Goal: Use online tool/utility: Utilize a website feature to perform a specific function

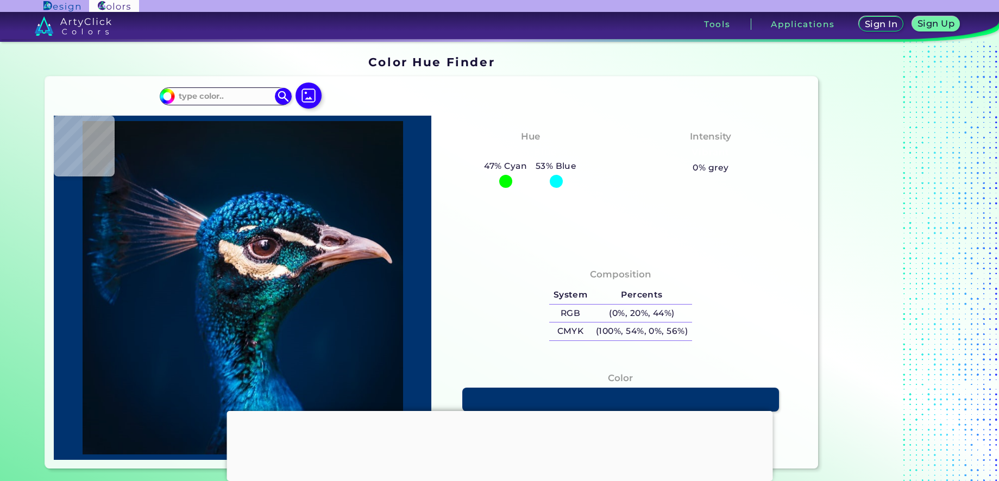
type input "#000000"
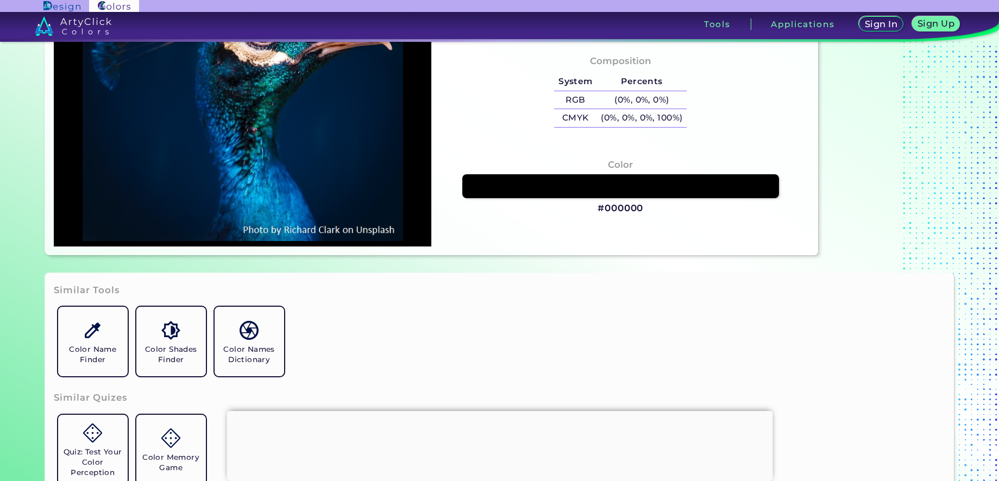
scroll to position [217, 0]
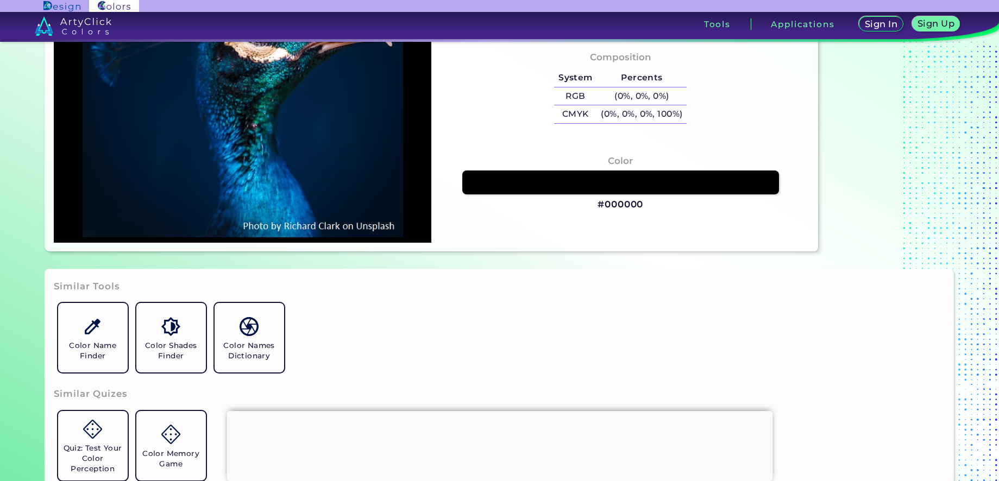
click at [542, 285] on div "Similar Tools Color Name Finder Color Shades Finder Color Names Dictionary Simi…" at bounding box center [500, 382] width 910 height 224
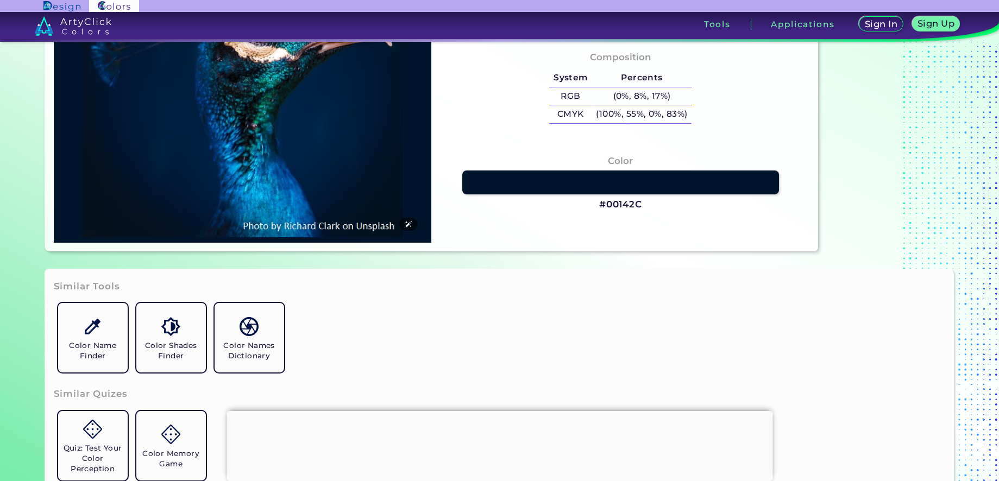
type input "#00142c"
type input "#00142C"
type input "#01172f"
type input "#01172F"
type input "#00162d"
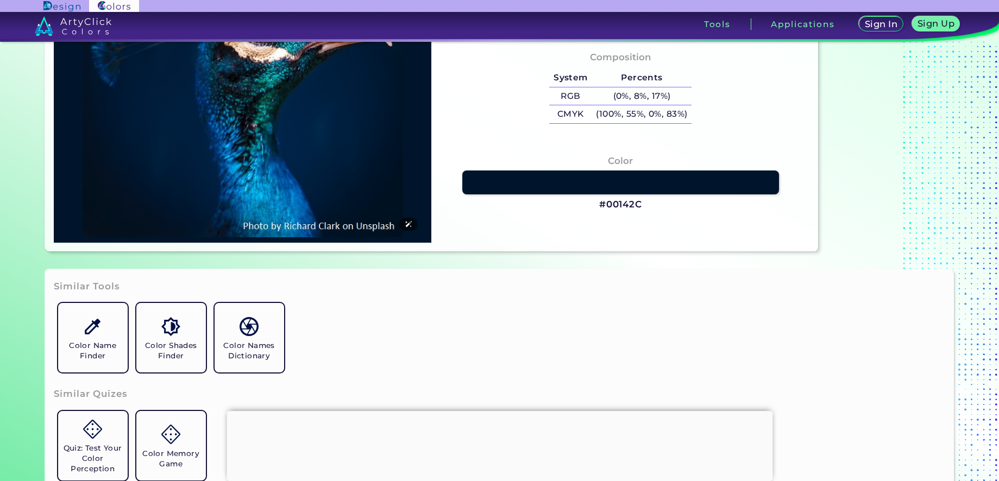
type input "#00162D"
type input "#00142c"
type input "#00142C"
type input "#00152a"
type input "#00152A"
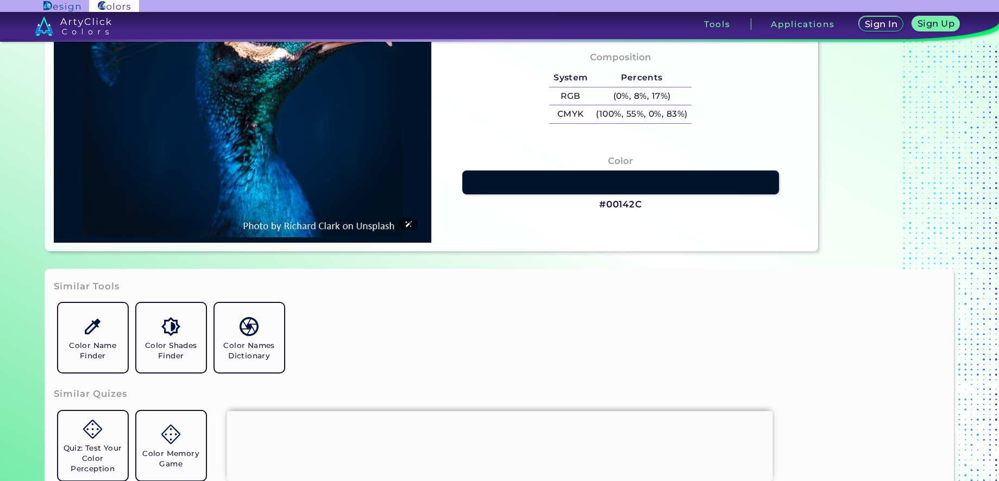
type input "#011329"
type input "#001427"
type input "#011327"
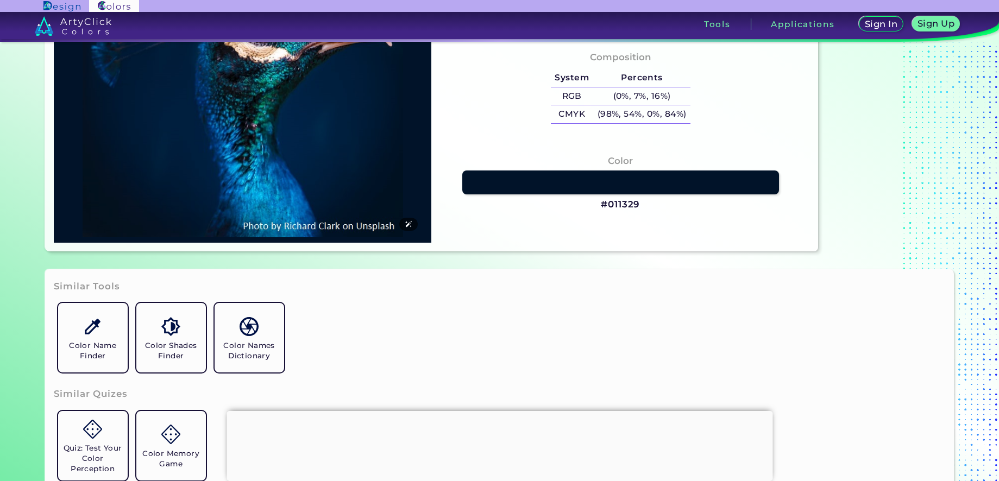
type input "#011327"
type input "#001427"
type input "#011327"
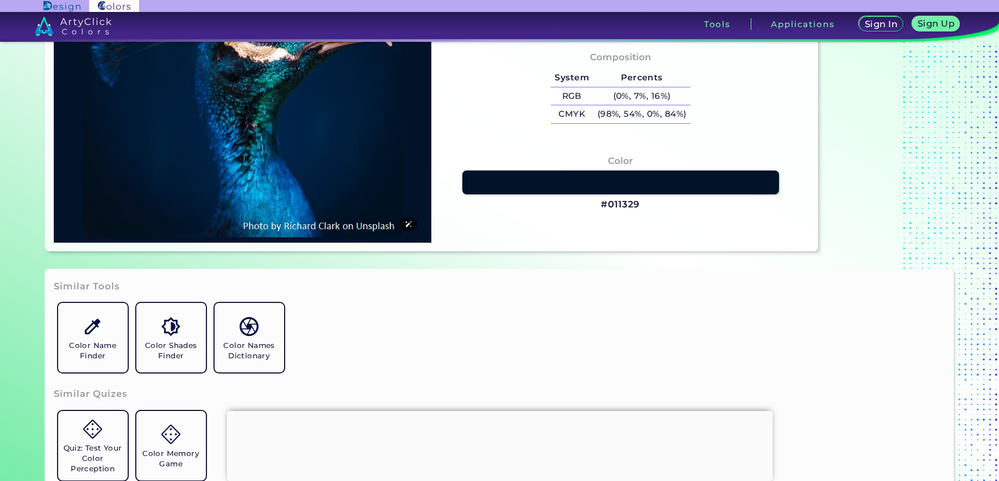
type input "#001226"
type input "#001121"
type input "#000000"
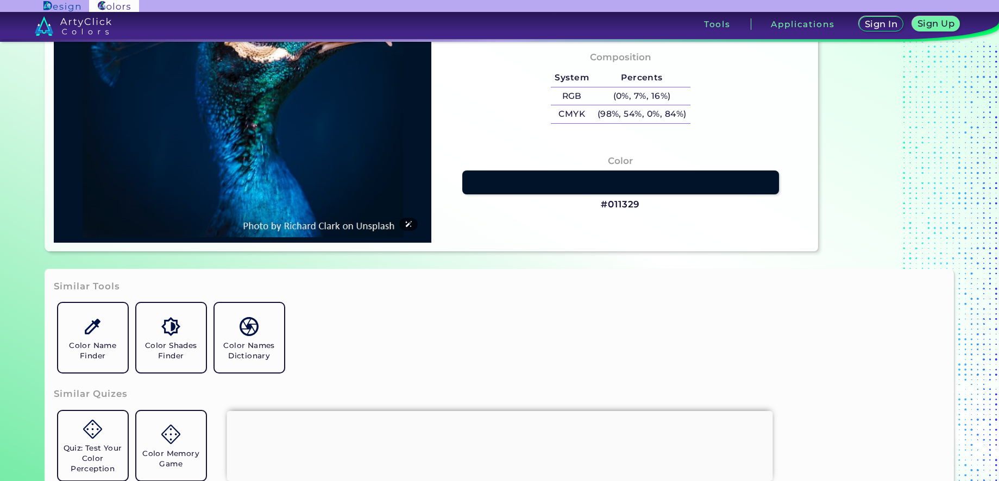
type input "#000000"
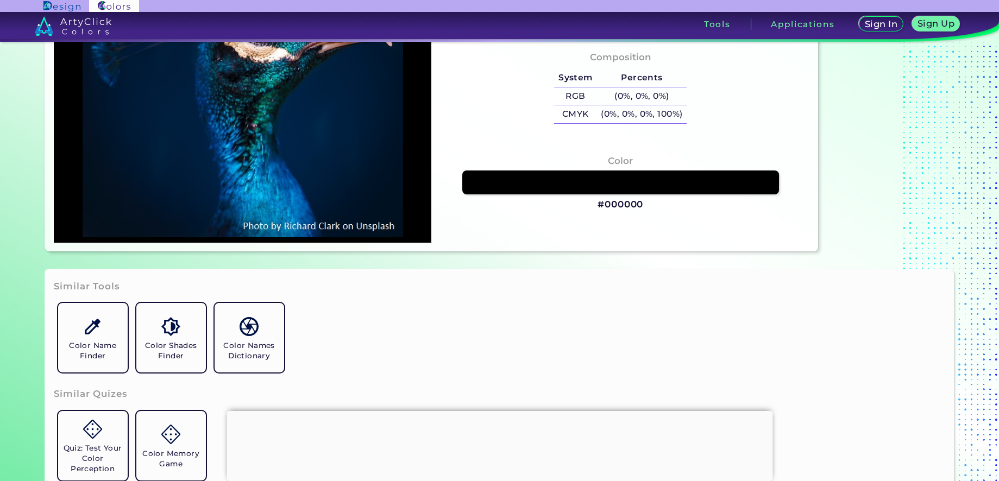
type input "#011120"
type input "#00132b"
type input "#00132B"
type input "#affeff"
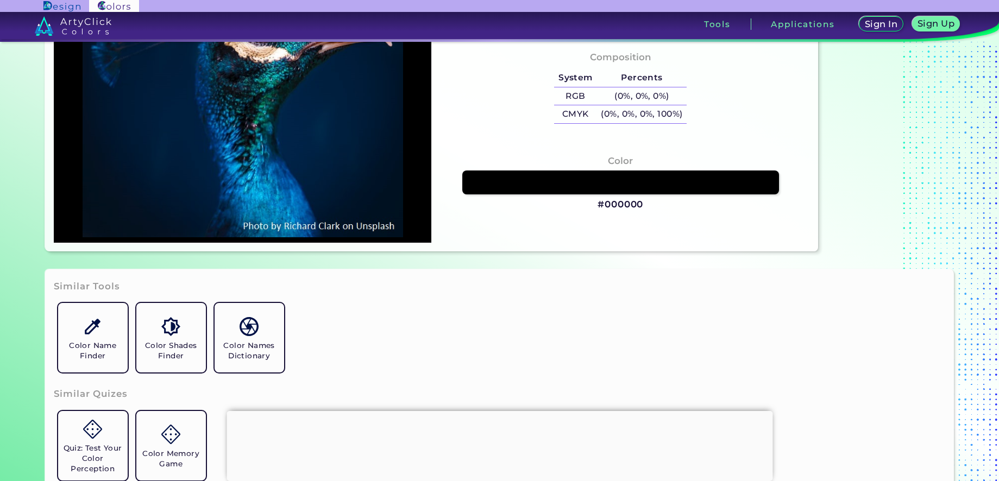
type input "#AFFEFF"
type input "#032c4c"
type input "#032C4C"
type input "#011327"
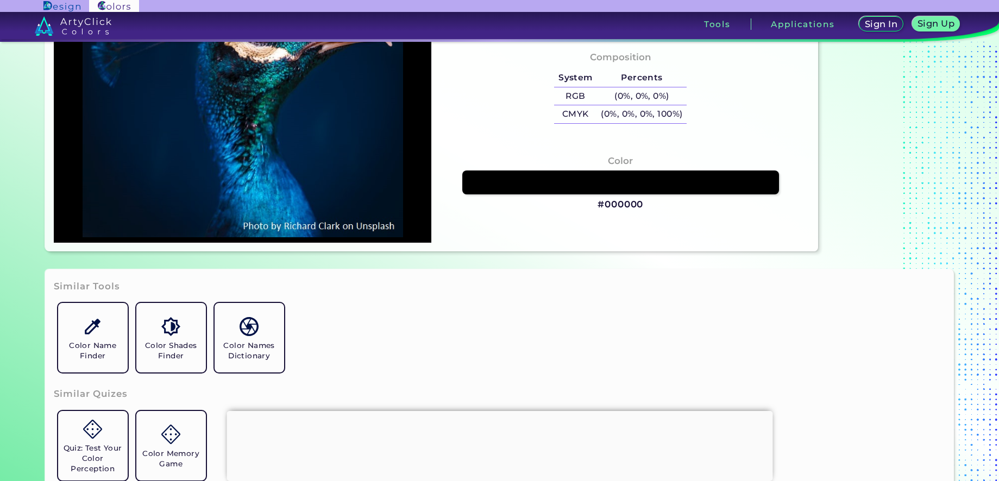
type input "#03111e"
type input "#03111E"
type input "#04101c"
type input "#04101C"
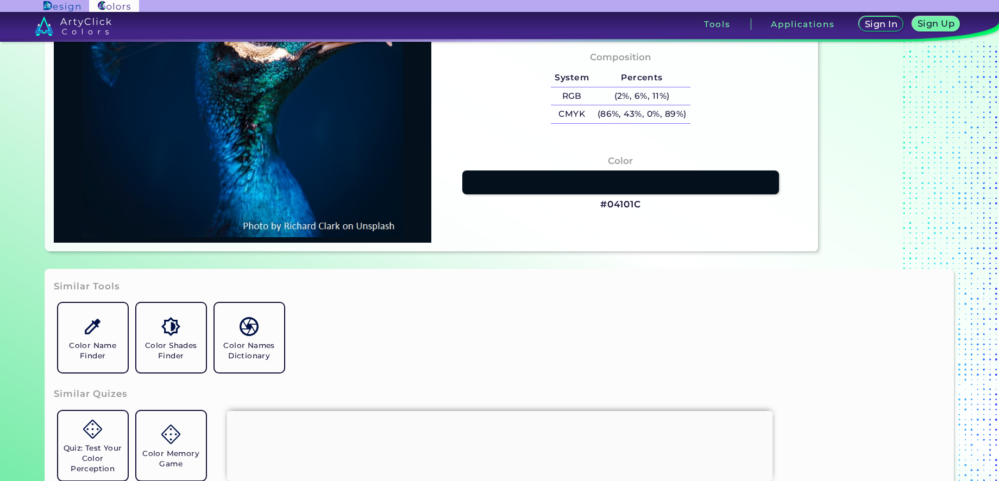
type input "#c6cfd2"
type input "#C6CFD2"
type input "#000000"
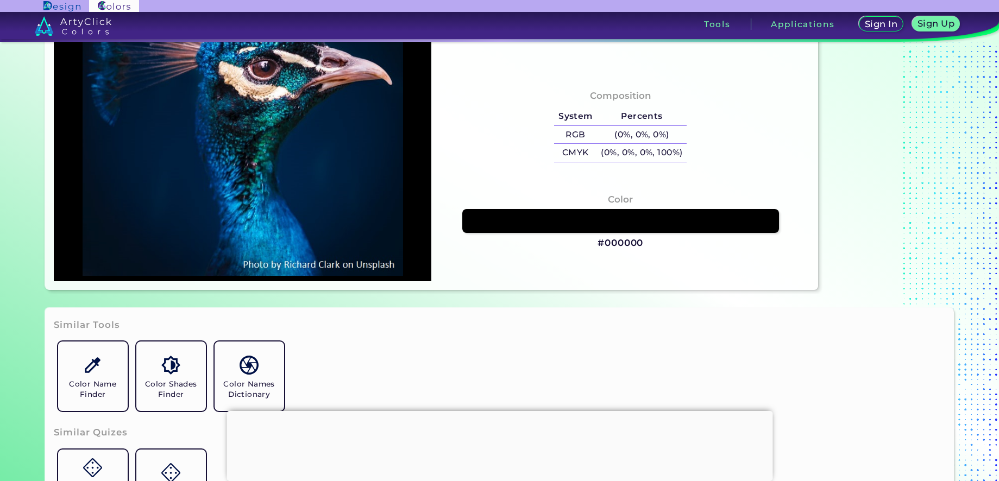
scroll to position [0, 0]
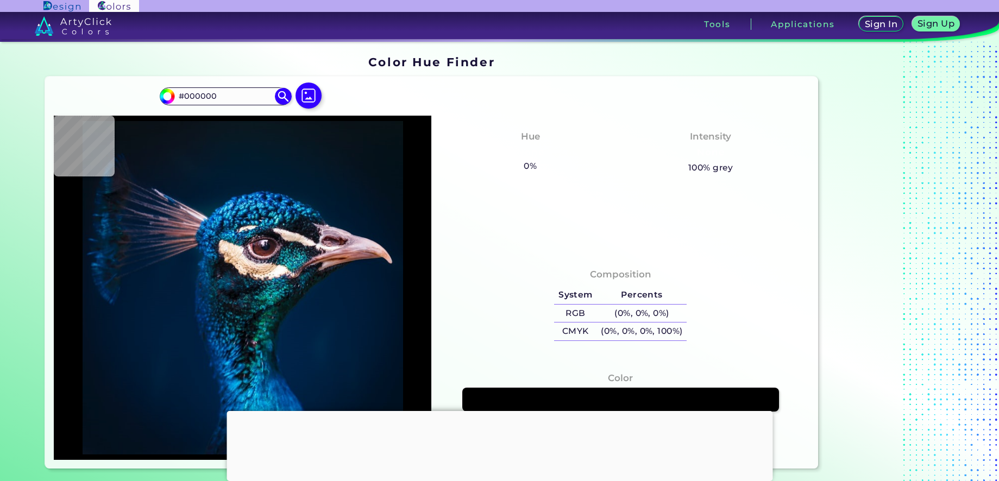
click at [591, 176] on div "Hue None 0% 25% blue" at bounding box center [530, 151] width 180 height 55
type input "#03111a"
type input "#03111A"
type input "#041726"
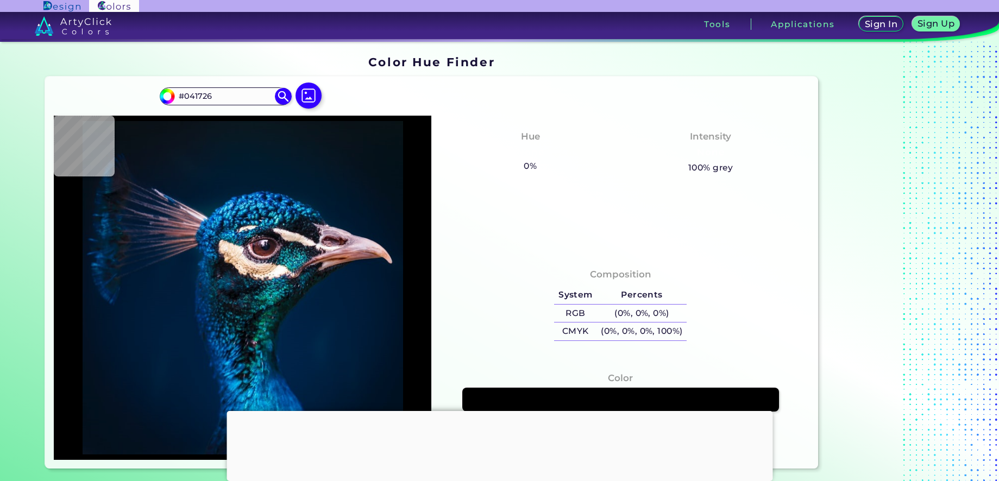
type input "#001b2e"
type input "#001B2E"
type input "#061829"
type input "#0a1420"
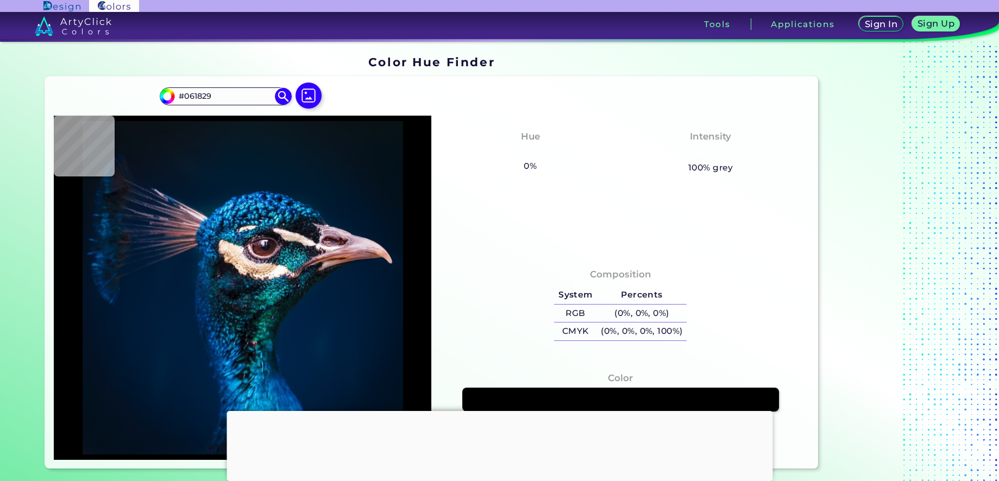
type input "#0A1420"
type input "#07111d"
type input "#07111D"
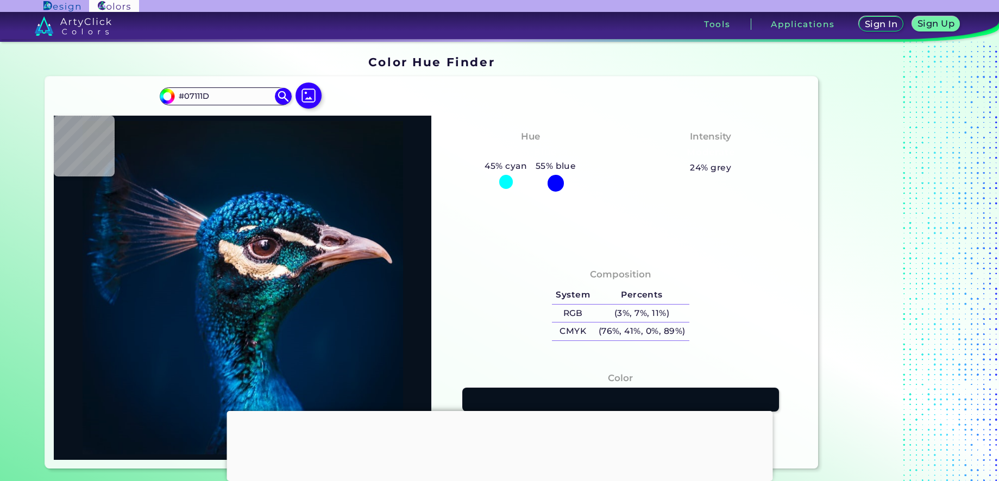
type input "#000000"
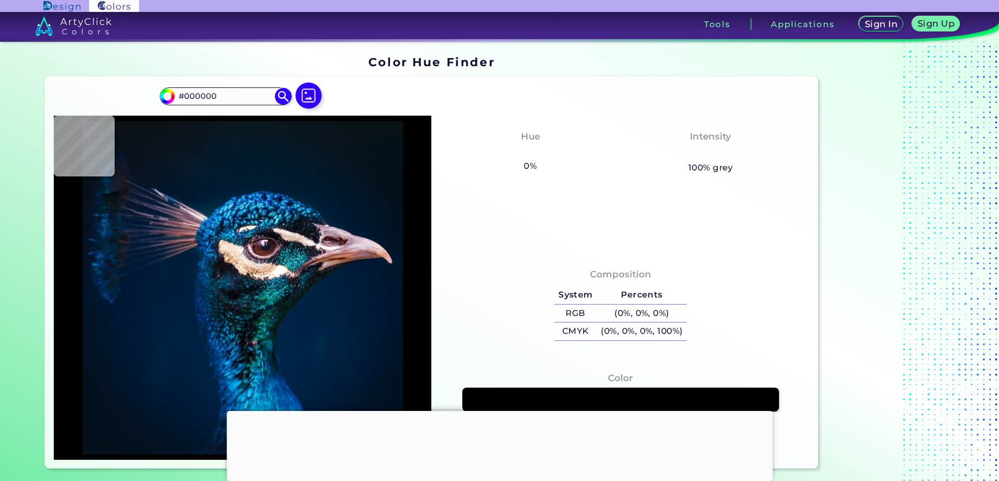
type input "#05111d"
type input "#05111D"
type input "#051525"
type input "#01172f"
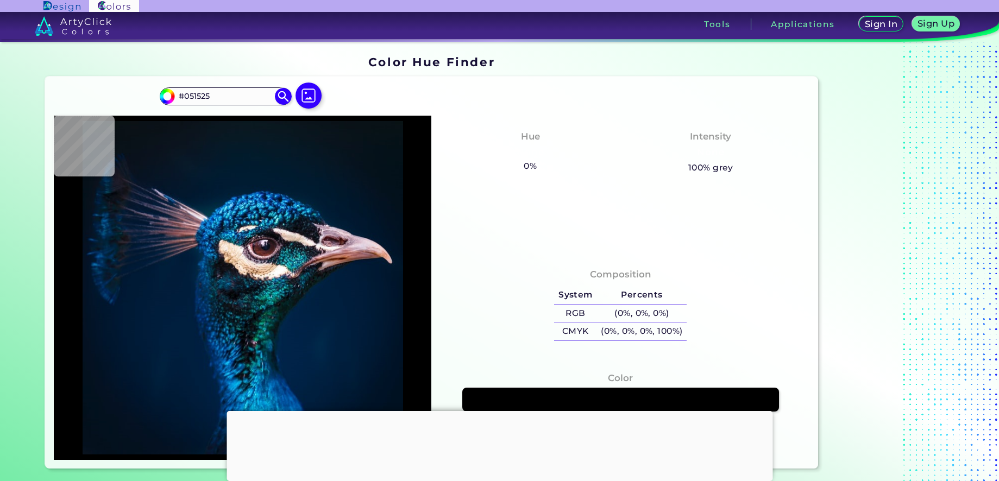
type input "#01172F"
type input "#031931"
type input "#011a34"
type input "#011A34"
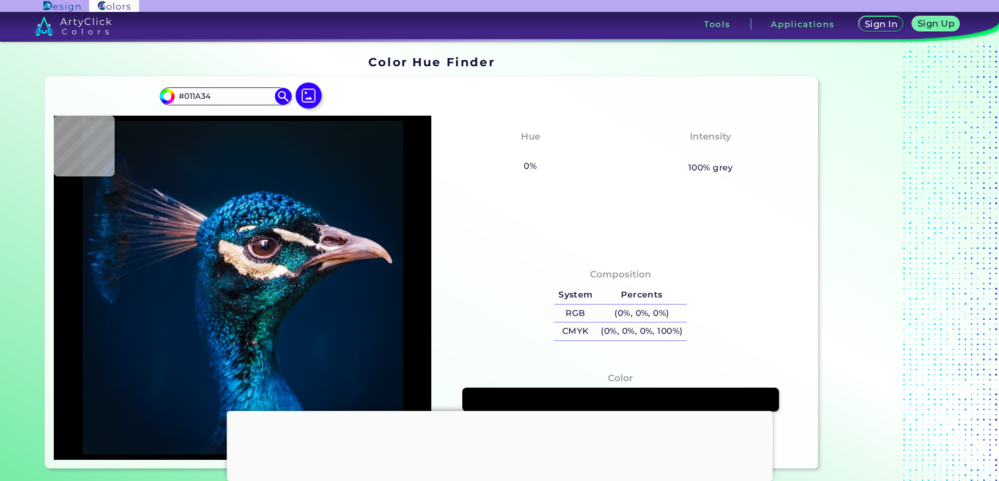
type input "#001c41"
type input "#001C41"
type input "#011830"
type input "#041629"
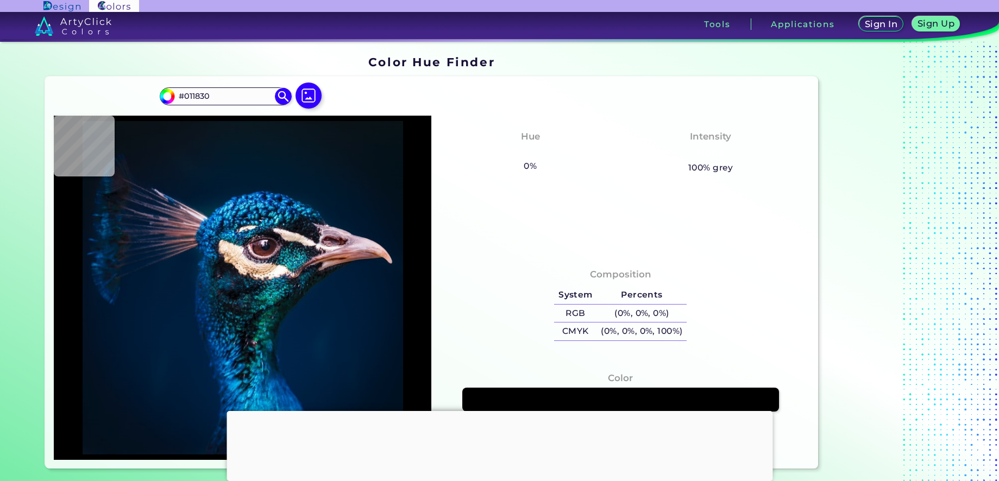
type input "#041629"
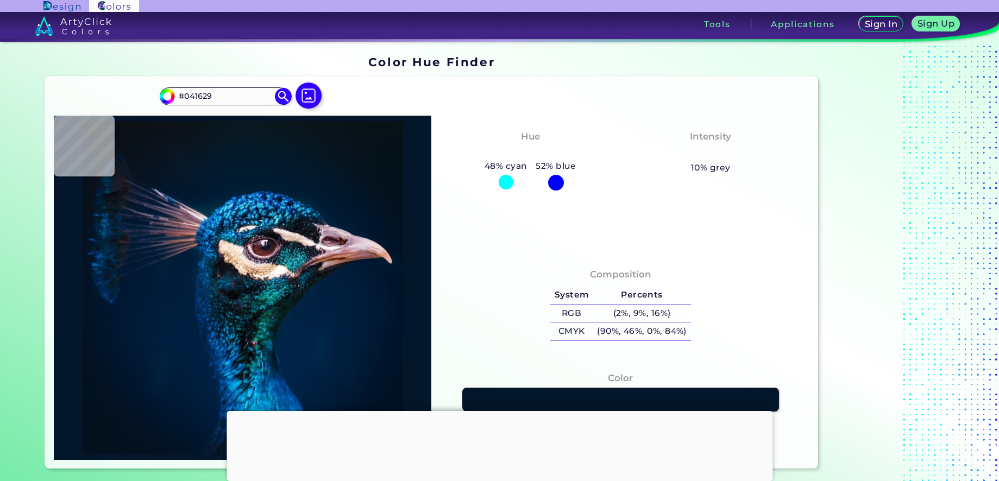
type input "#042650"
type input "#041327"
type input "#031329"
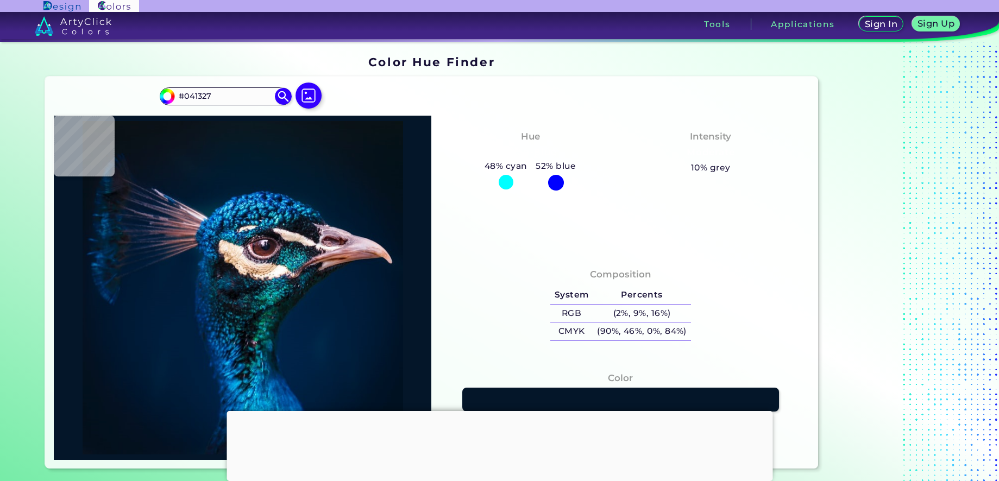
type input "#031329"
type input "#031428"
type input "#051023"
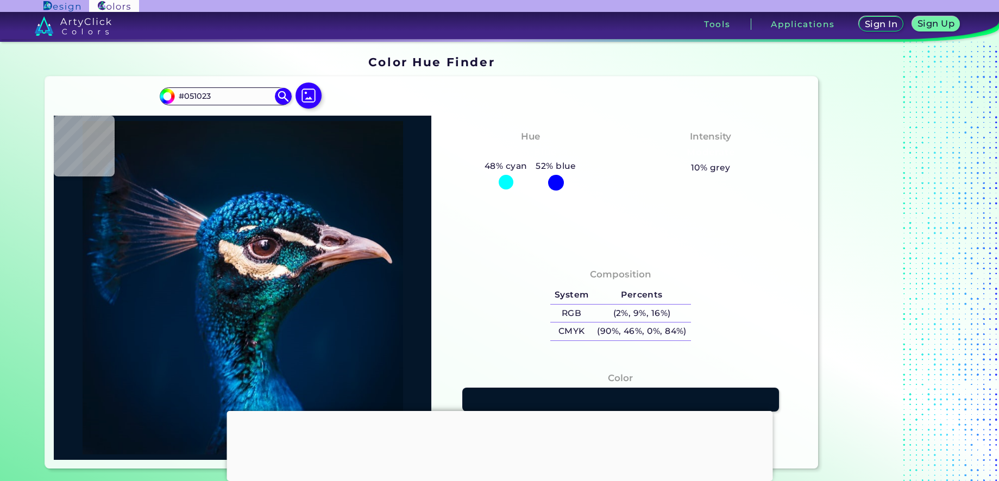
type input "#031321"
type input "#011223"
type input "#051220"
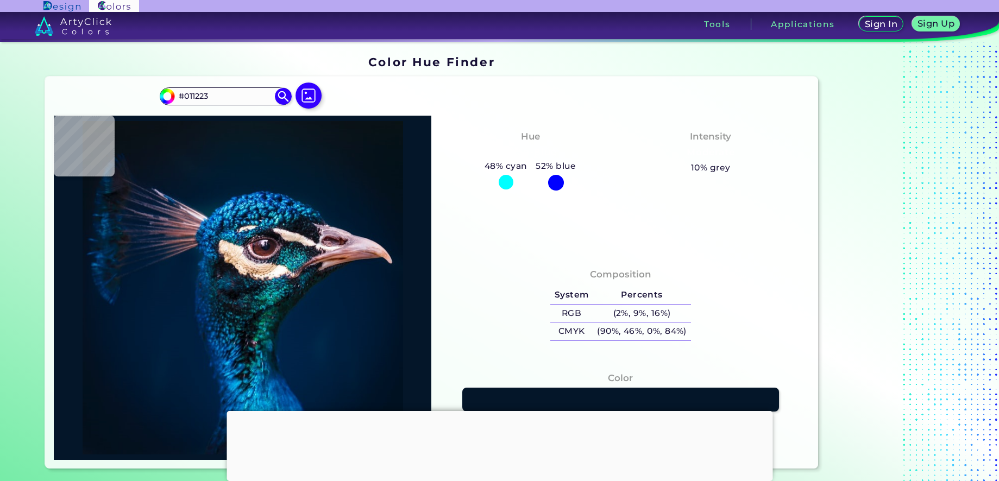
type input "#051220"
type input "#000000"
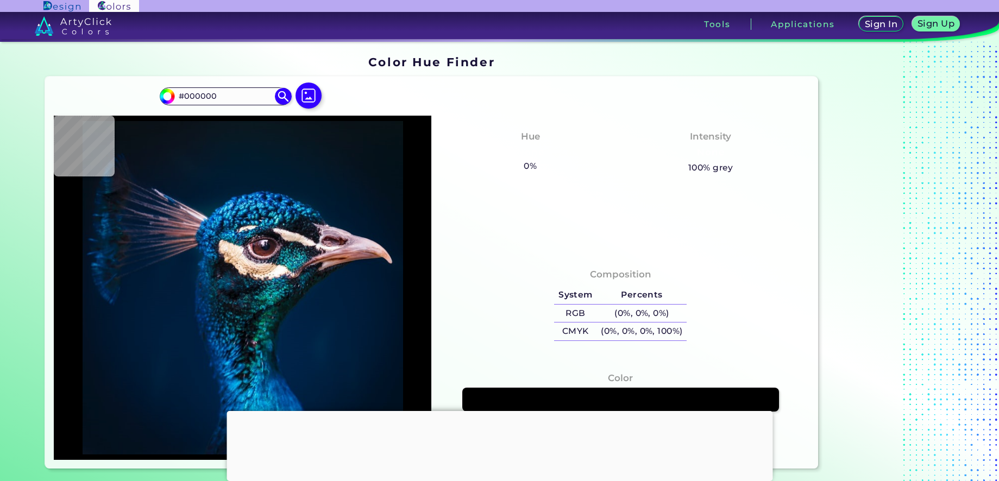
type input "#021327"
type input "#031225"
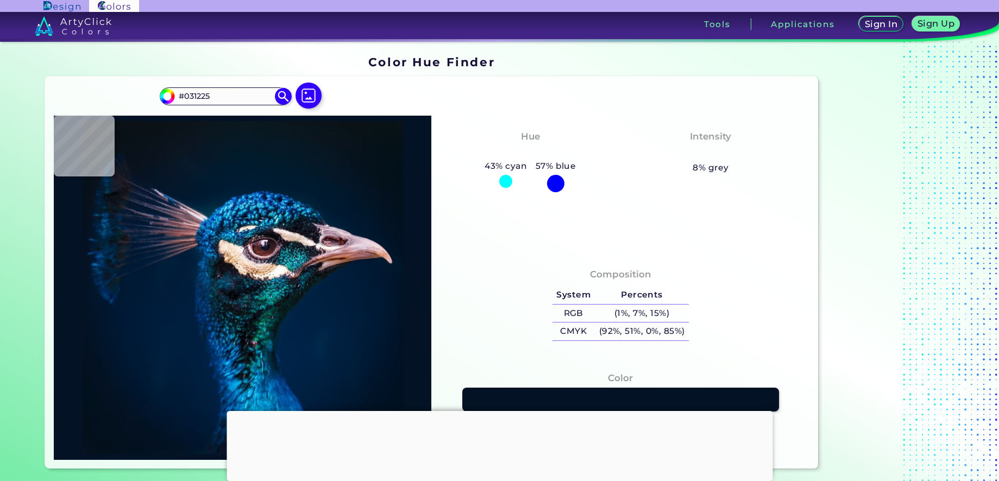
type input "#021323"
type input "#011325"
type input "#021325"
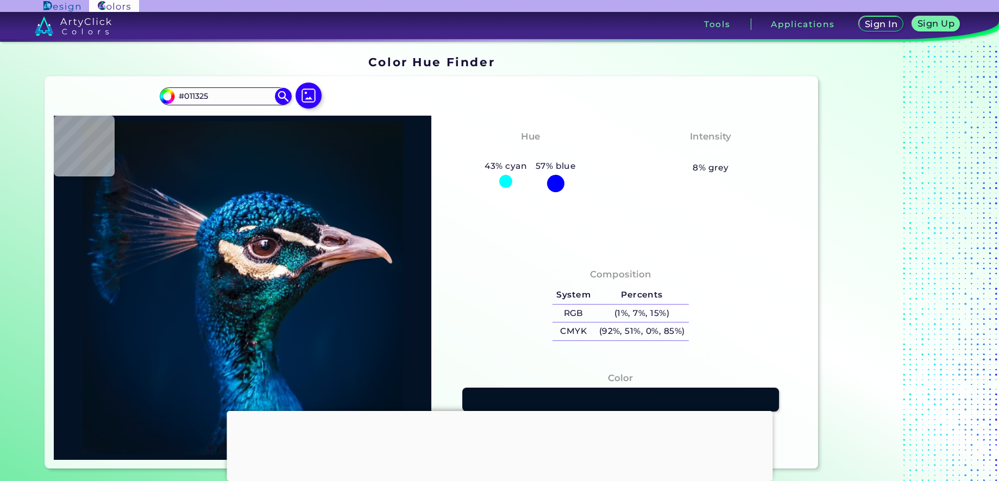
type input "#021325"
type input "#011222"
type input "#021324"
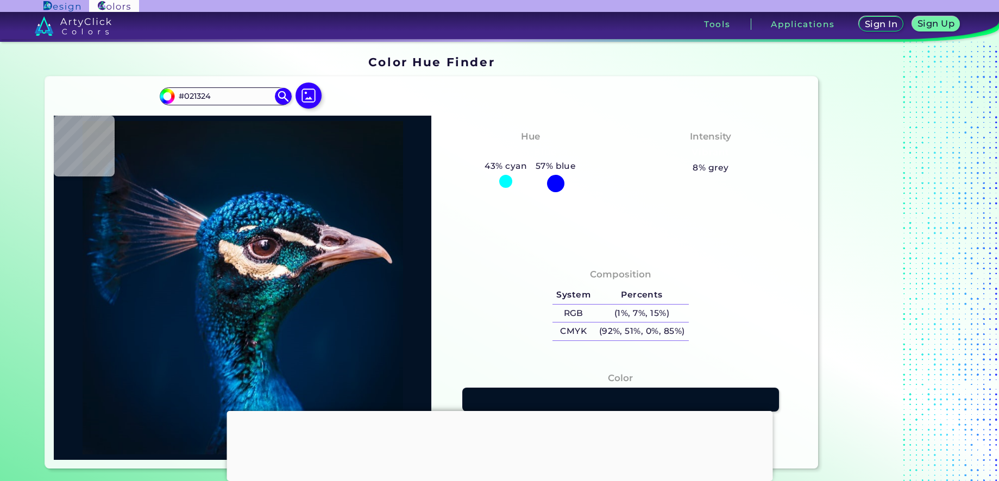
type input "#011223"
type input "#011123"
type input "#021222"
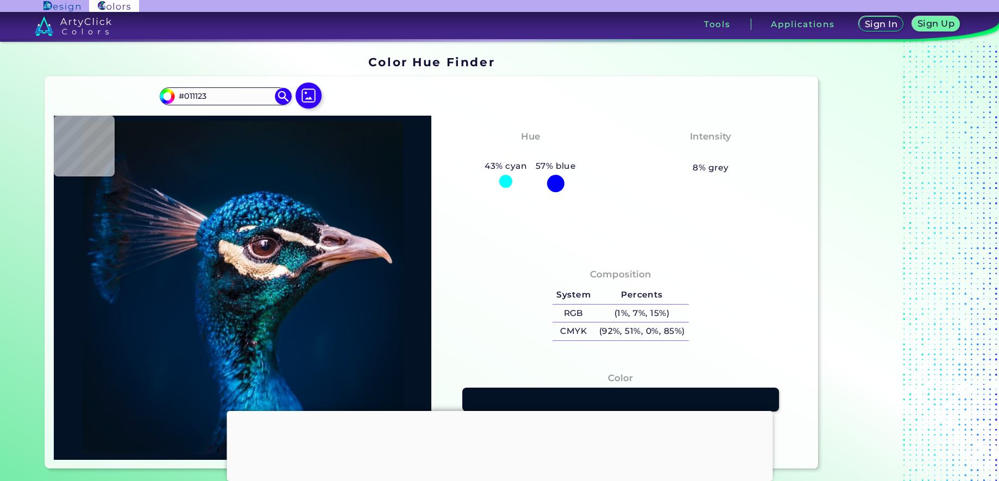
type input "#021222"
type input "#011121"
type input "#011120"
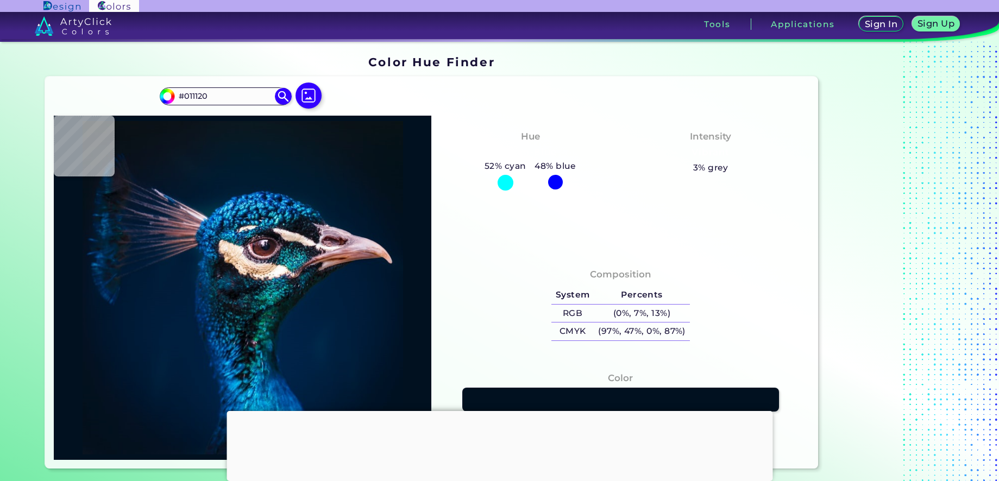
type input "#021222"
type input "#011222"
type input "#021222"
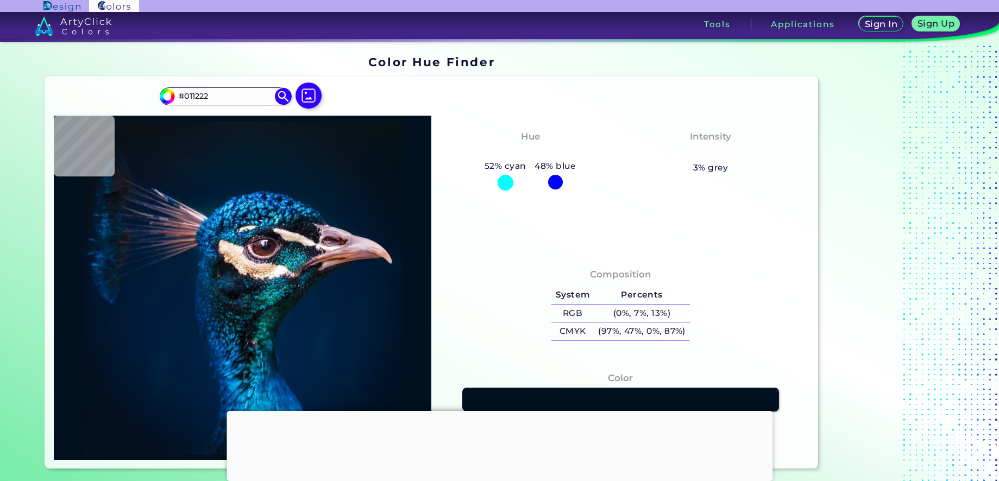
type input "#021222"
type input "#011222"
type input "#011224"
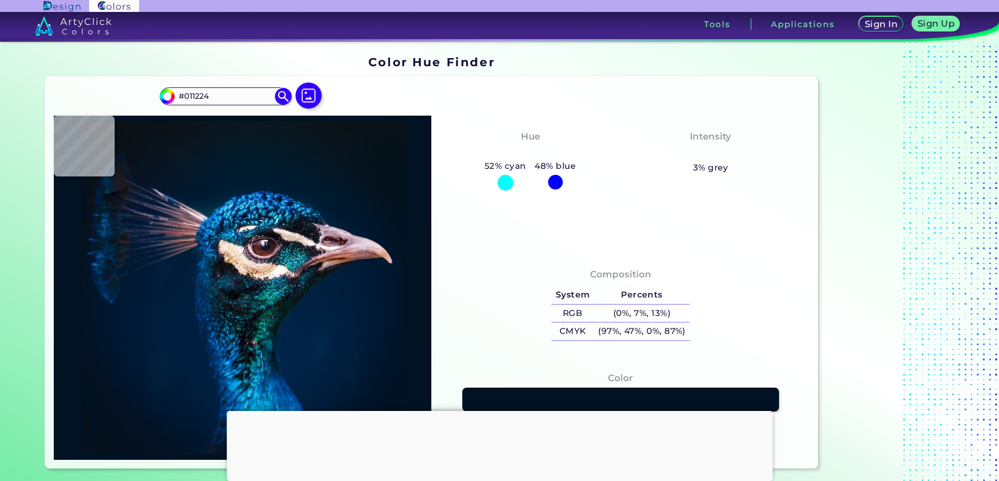
type input "#011325"
type input "#021428"
type input "#001528"
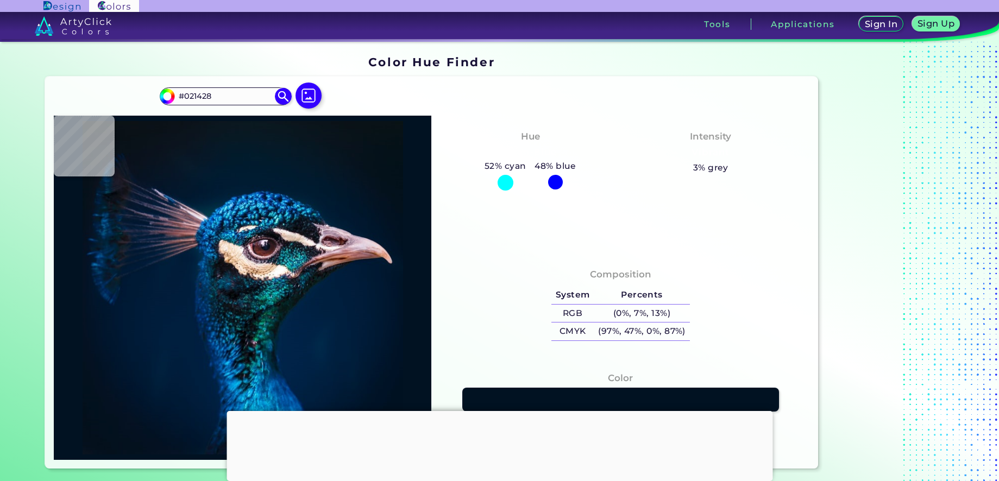
type input "#001528"
type input "#011629"
type input "#00162a"
type input "#00162A"
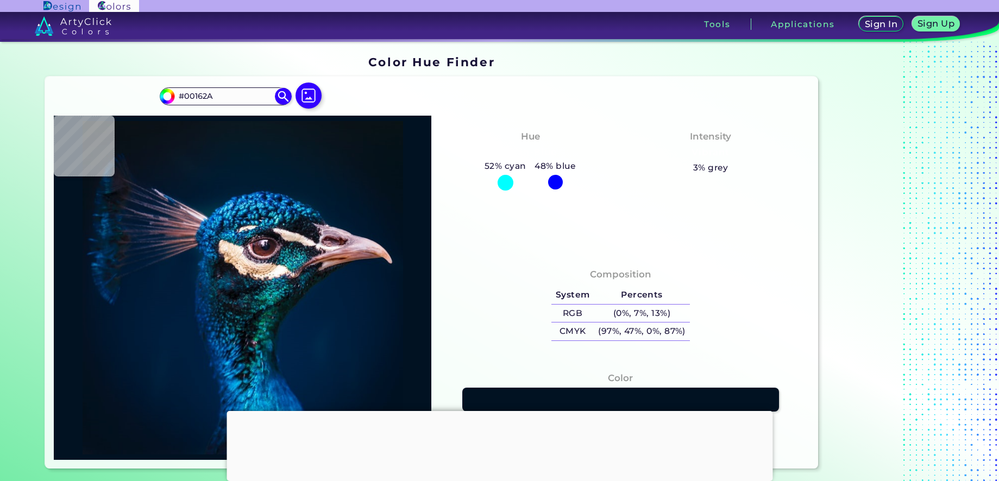
type input "#00162b"
type input "#00162B"
type input "#001729"
type input "#011629"
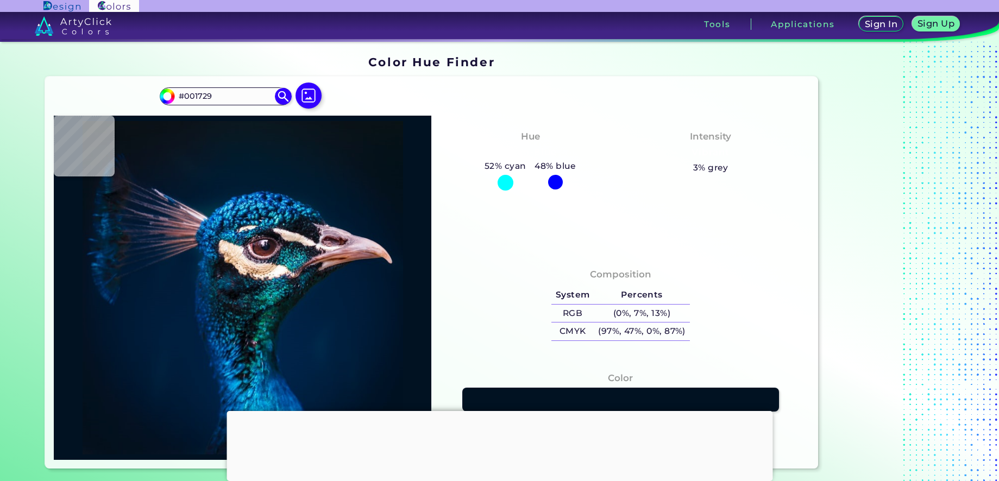
type input "#011629"
type input "#001528"
type input "#001427"
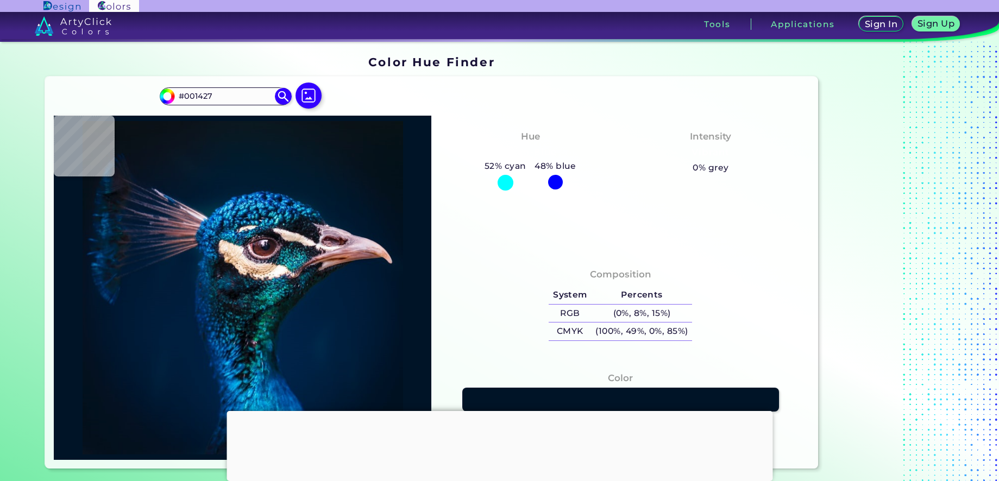
type input "#001429"
type input "#00142b"
type input "#00142B"
type input "#00142c"
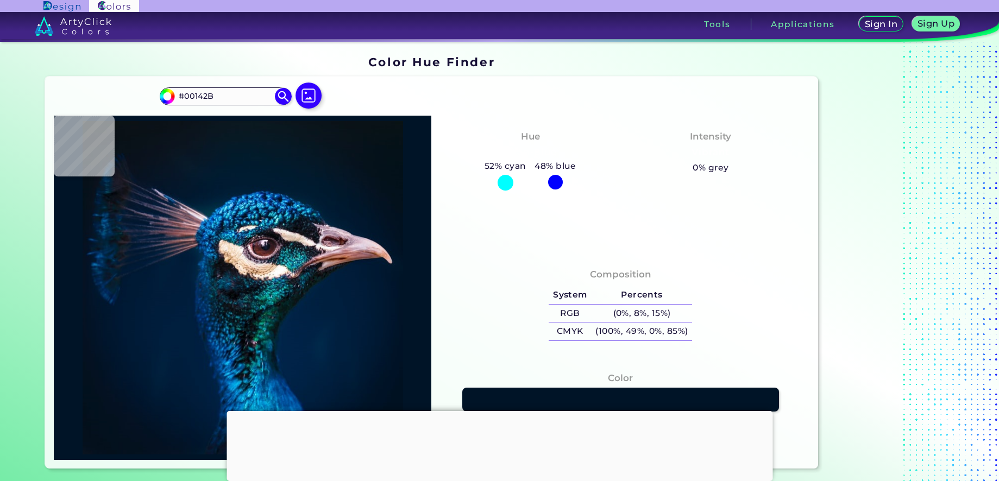
type input "#00142C"
type input "#00152c"
type input "#00152C"
type input "#00162d"
type input "#00162D"
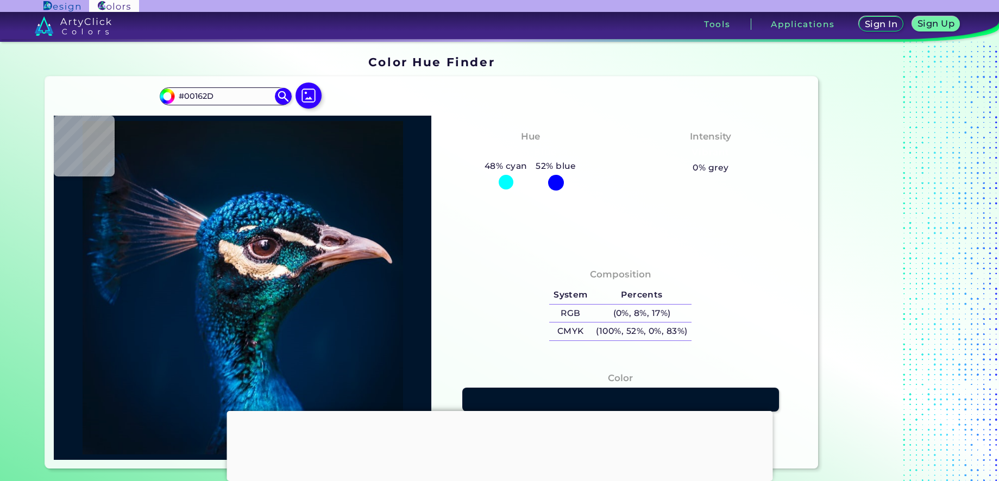
type input "#00152a"
type input "#00152A"
type input "#001429"
type input "#000000"
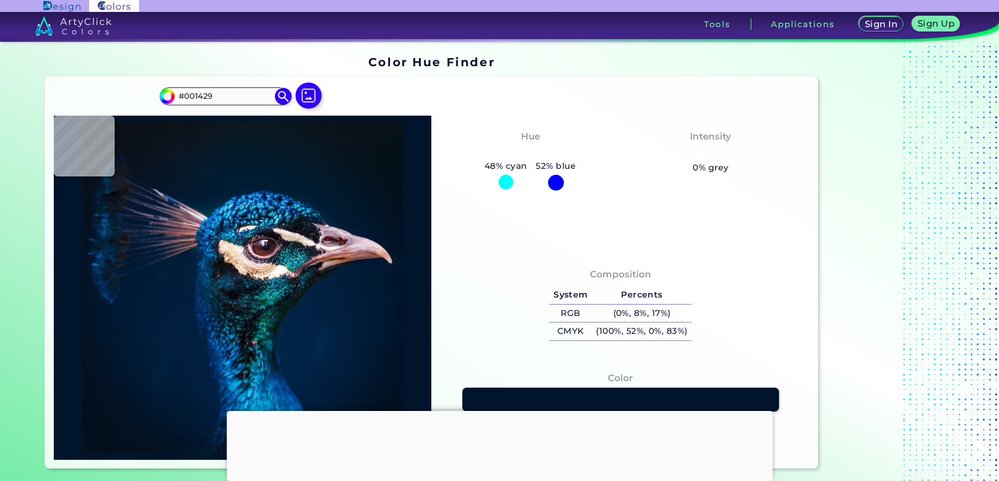
type input "#000000"
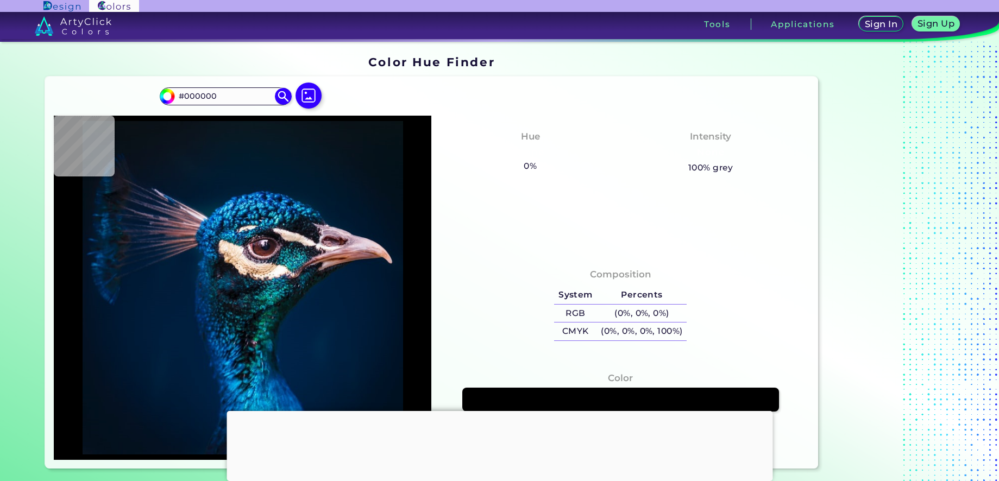
click at [513, 257] on div "Composition System Percents RGB (0%, 0%, 0%) CMYK (0%, 0%, 0%, 100%) Color" at bounding box center [621, 357] width 378 height 207
